Goal: Information Seeking & Learning: Learn about a topic

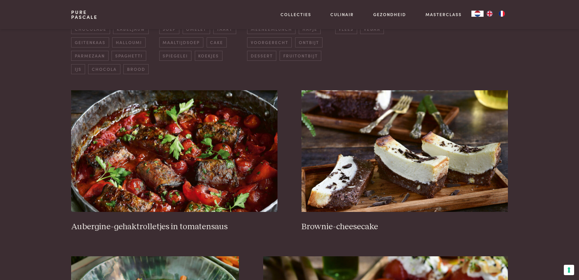
scroll to position [195, 0]
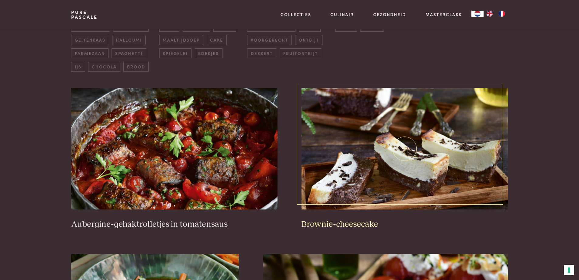
click at [362, 164] on img at bounding box center [405, 149] width 206 height 122
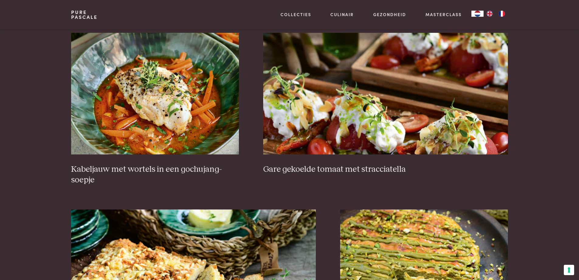
scroll to position [406, 0]
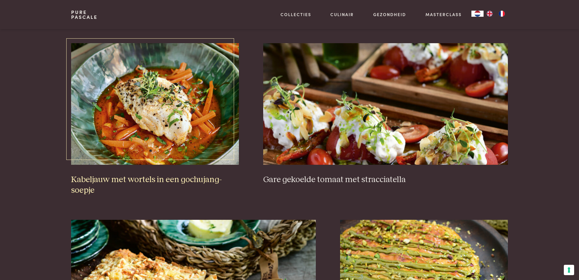
click at [128, 131] on img at bounding box center [155, 104] width 168 height 122
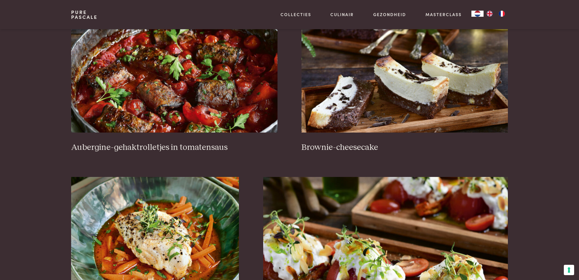
scroll to position [264, 0]
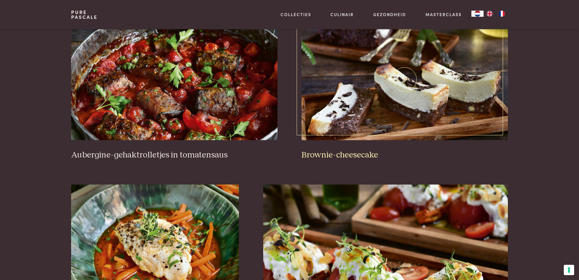
click at [319, 65] on img at bounding box center [405, 80] width 206 height 122
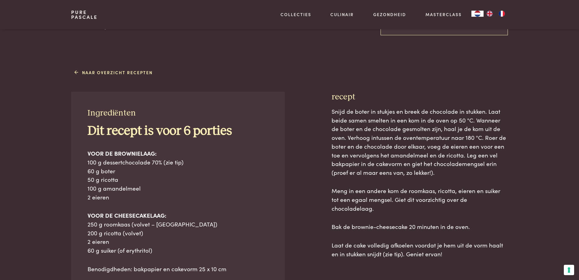
scroll to position [212, 0]
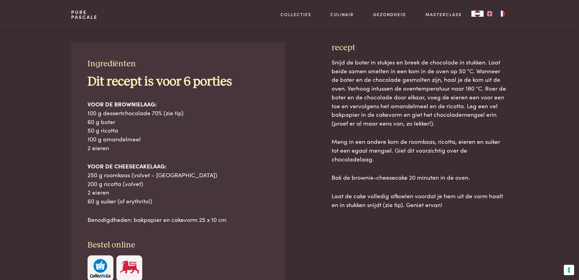
scroll to position [258, 0]
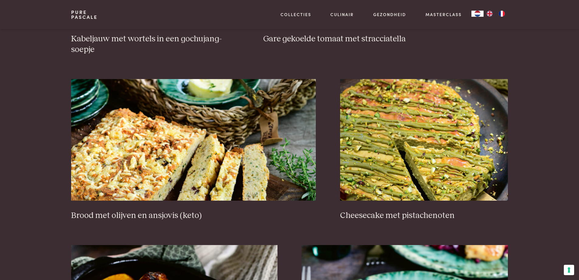
scroll to position [548, 0]
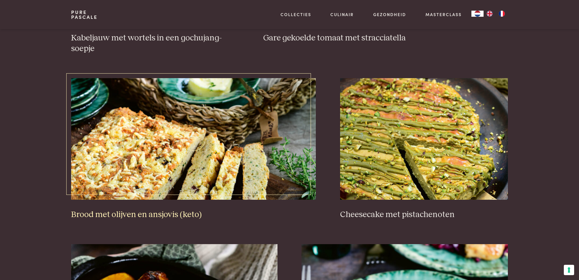
click at [172, 181] on img at bounding box center [193, 139] width 245 height 122
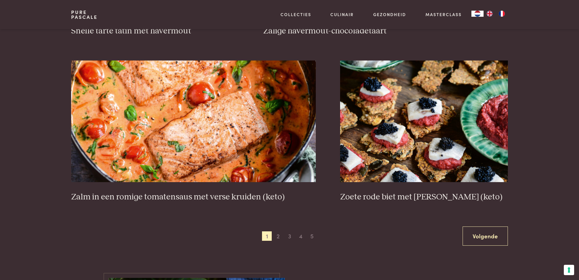
scroll to position [1064, 0]
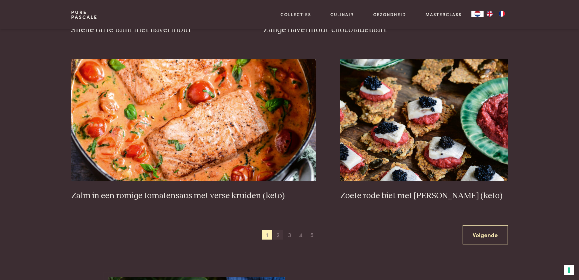
click at [278, 237] on span "2" at bounding box center [278, 235] width 10 height 10
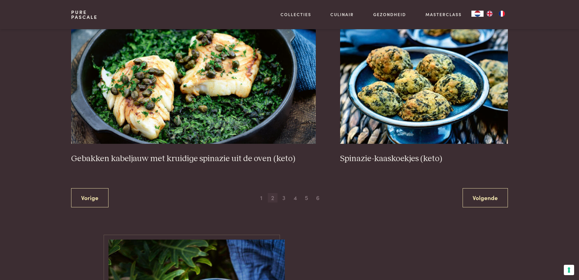
scroll to position [1103, 0]
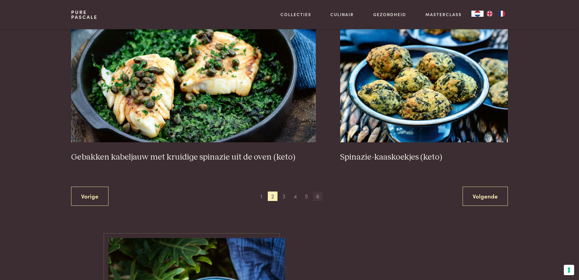
click at [321, 197] on span "6" at bounding box center [318, 197] width 10 height 10
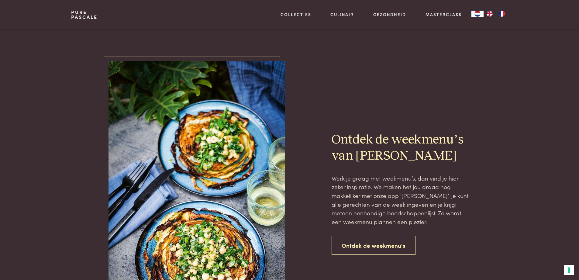
scroll to position [196, 0]
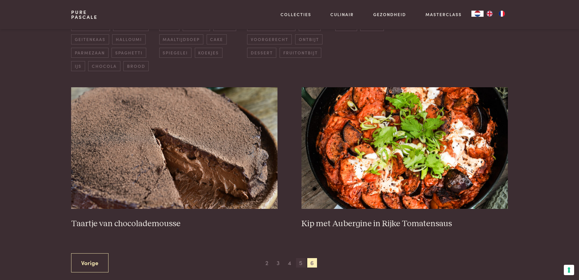
click at [300, 267] on span "5" at bounding box center [301, 263] width 10 height 10
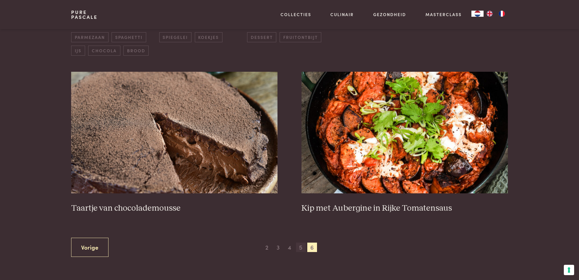
scroll to position [212, 0]
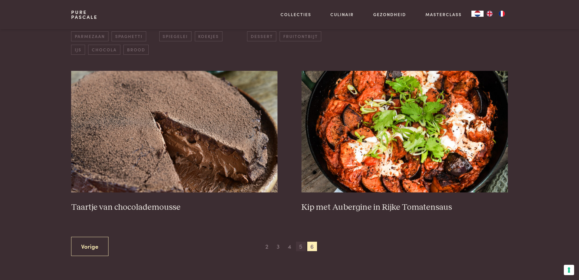
click at [302, 245] on span "5" at bounding box center [301, 247] width 10 height 10
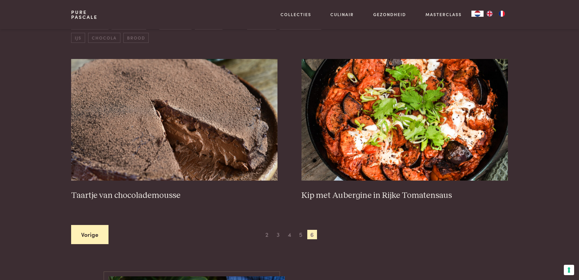
click at [82, 230] on link "Vorige" at bounding box center [89, 234] width 37 height 19
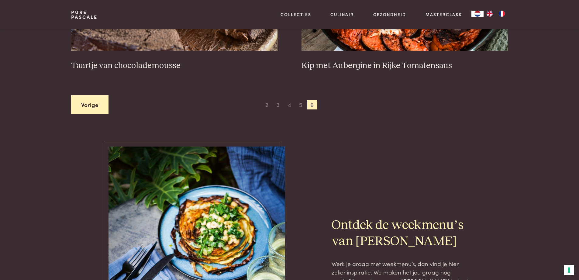
scroll to position [354, 0]
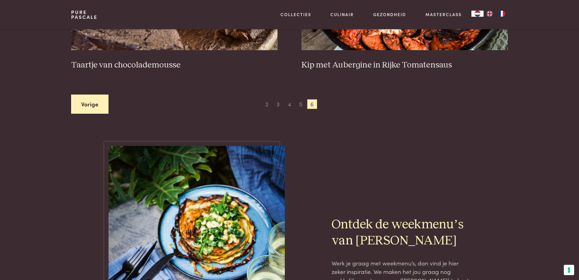
click at [106, 109] on link "Vorige" at bounding box center [89, 104] width 37 height 19
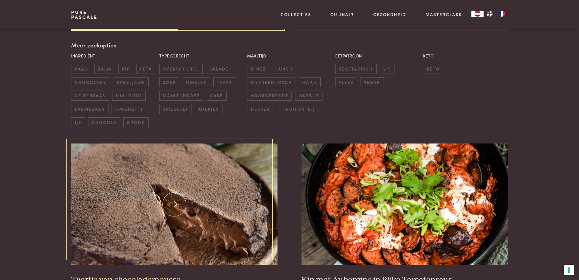
scroll to position [377, 0]
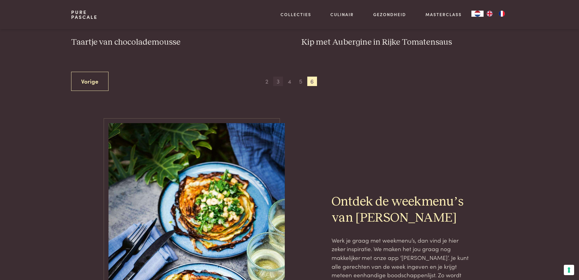
click at [278, 85] on span "3" at bounding box center [278, 82] width 10 height 10
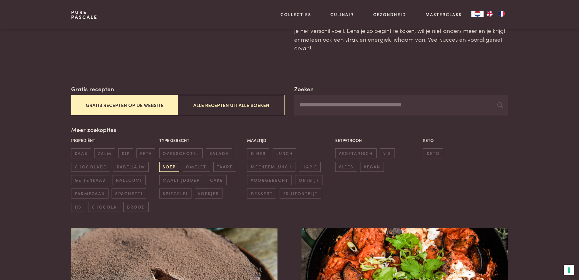
scroll to position [35, 0]
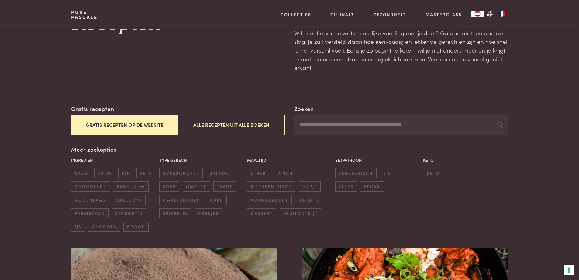
click at [141, 124] on button "Gratis recepten op de website" at bounding box center [124, 125] width 107 height 20
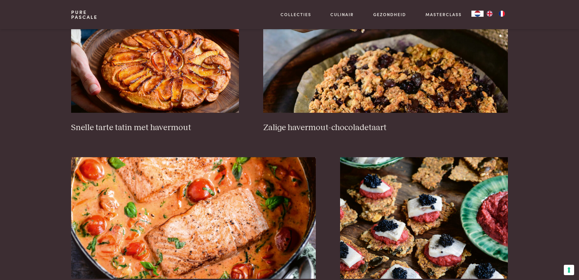
scroll to position [972, 0]
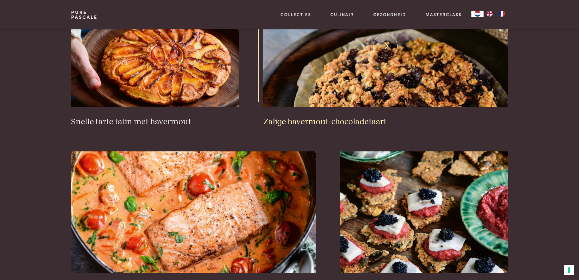
click at [330, 51] on img at bounding box center [385, 46] width 245 height 122
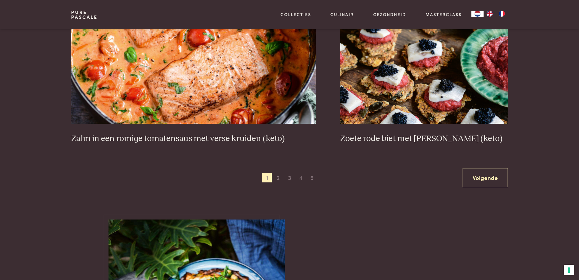
scroll to position [1123, 0]
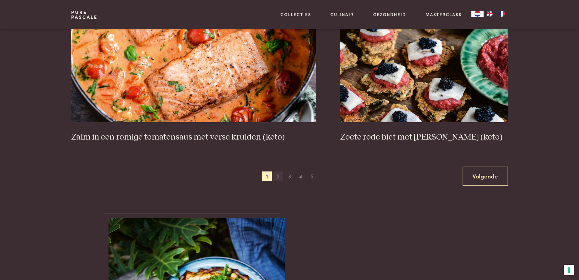
click at [275, 177] on span "2" at bounding box center [278, 176] width 10 height 10
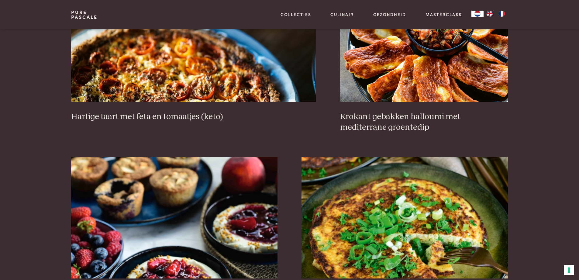
scroll to position [638, 0]
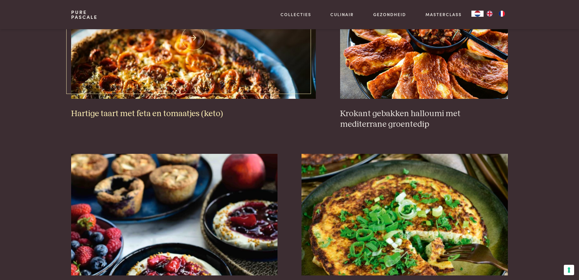
click at [227, 98] on img at bounding box center [193, 38] width 245 height 122
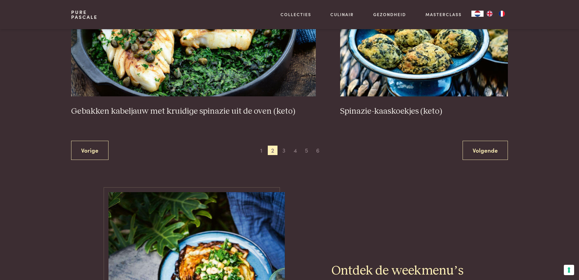
scroll to position [1149, 0]
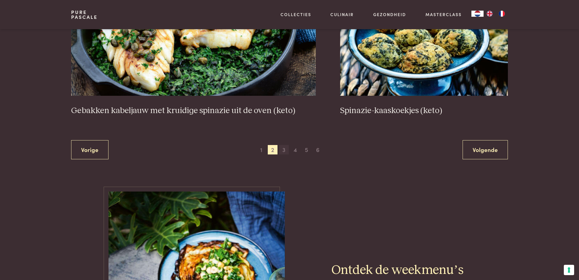
click at [286, 150] on span "3" at bounding box center [284, 150] width 10 height 10
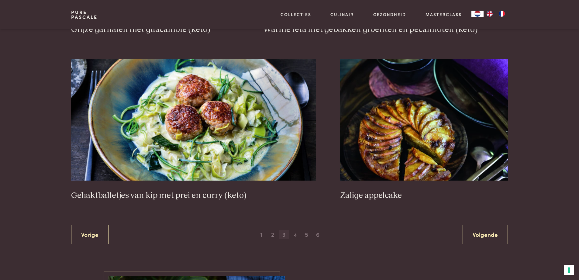
scroll to position [1087, 0]
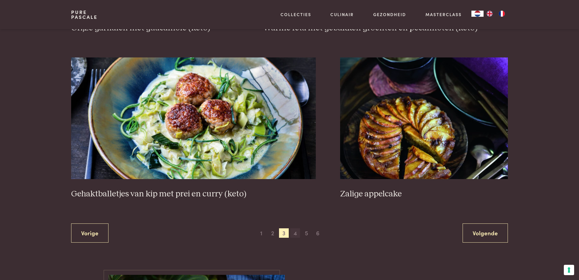
click at [296, 235] on span "4" at bounding box center [295, 233] width 10 height 10
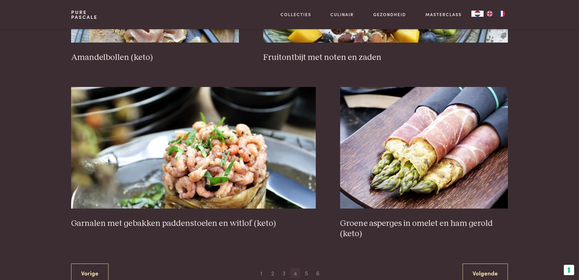
scroll to position [1038, 0]
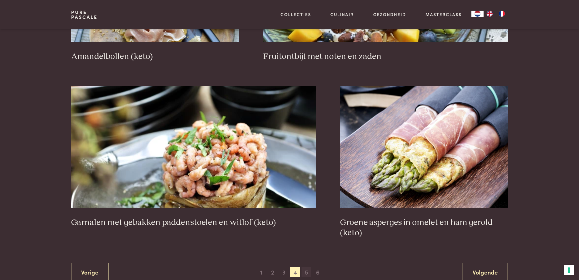
click at [309, 271] on span "5" at bounding box center [307, 272] width 10 height 10
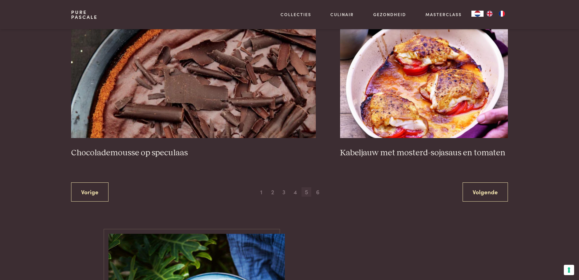
scroll to position [1108, 0]
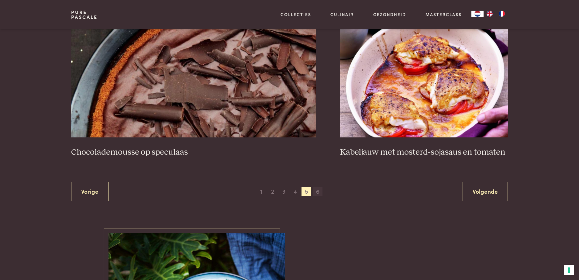
click at [317, 194] on span "6" at bounding box center [318, 192] width 10 height 10
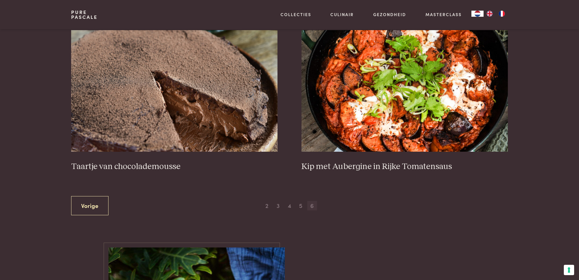
scroll to position [261, 0]
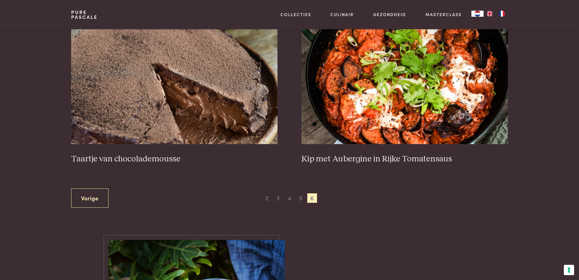
scroll to position [226, 0]
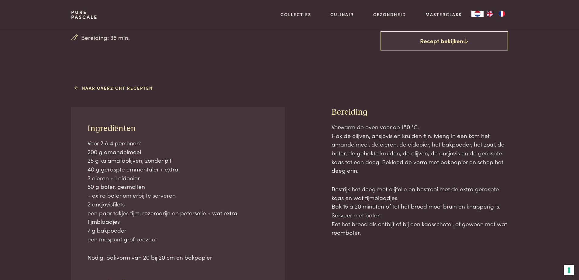
scroll to position [197, 0]
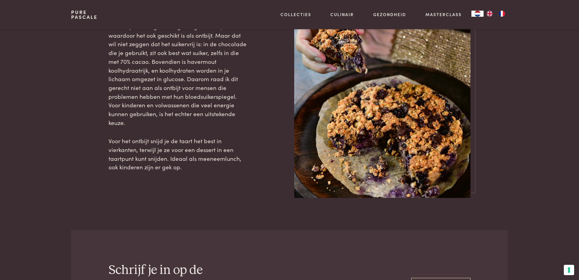
scroll to position [650, 0]
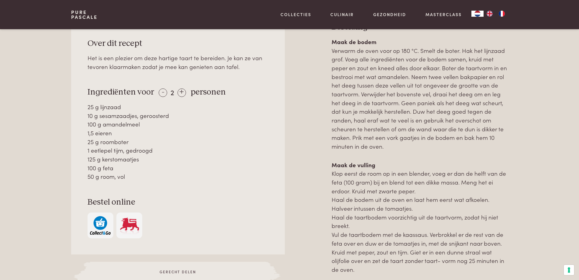
scroll to position [295, 0]
